Goal: Task Accomplishment & Management: Complete application form

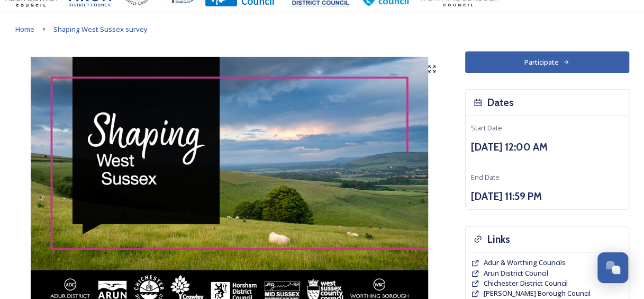
scroll to position [5, 0]
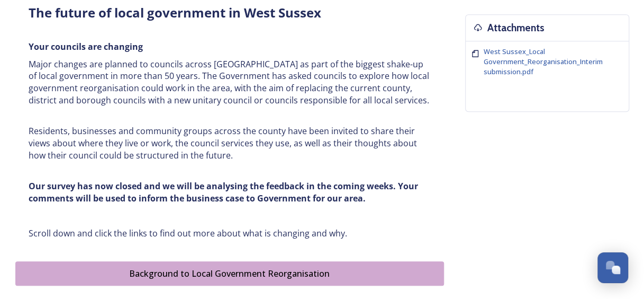
scroll to position [34, 0]
